Goal: Task Accomplishment & Management: Use online tool/utility

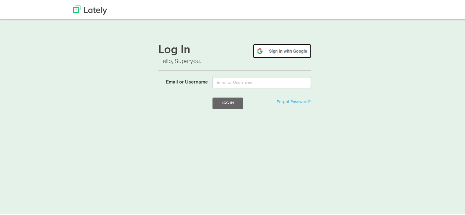
click at [267, 55] on img at bounding box center [282, 50] width 58 height 14
click at [291, 48] on img at bounding box center [282, 50] width 58 height 14
